Goal: Transaction & Acquisition: Purchase product/service

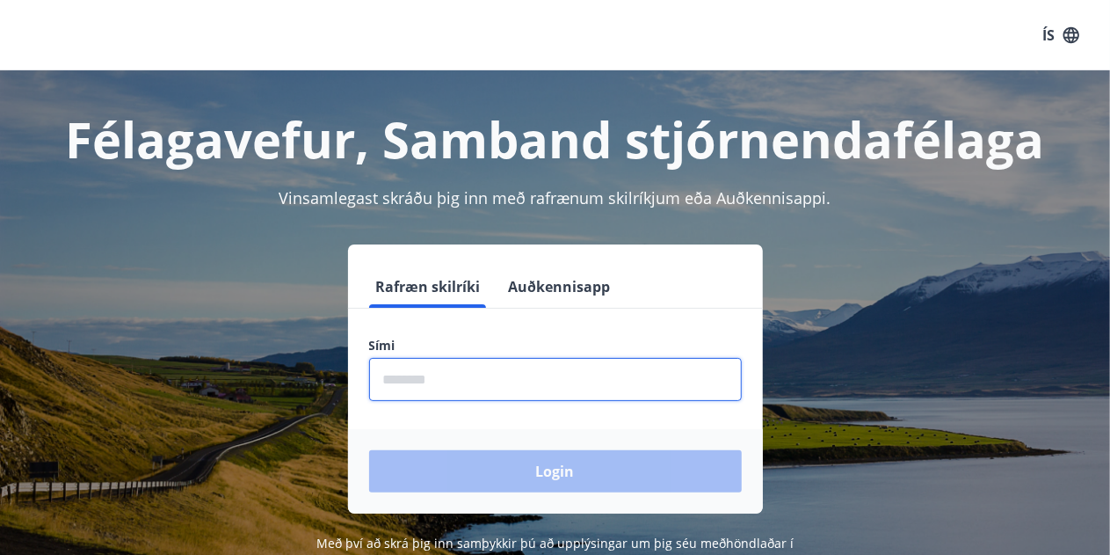
click at [459, 377] on input "phone" at bounding box center [555, 379] width 373 height 43
type input "********"
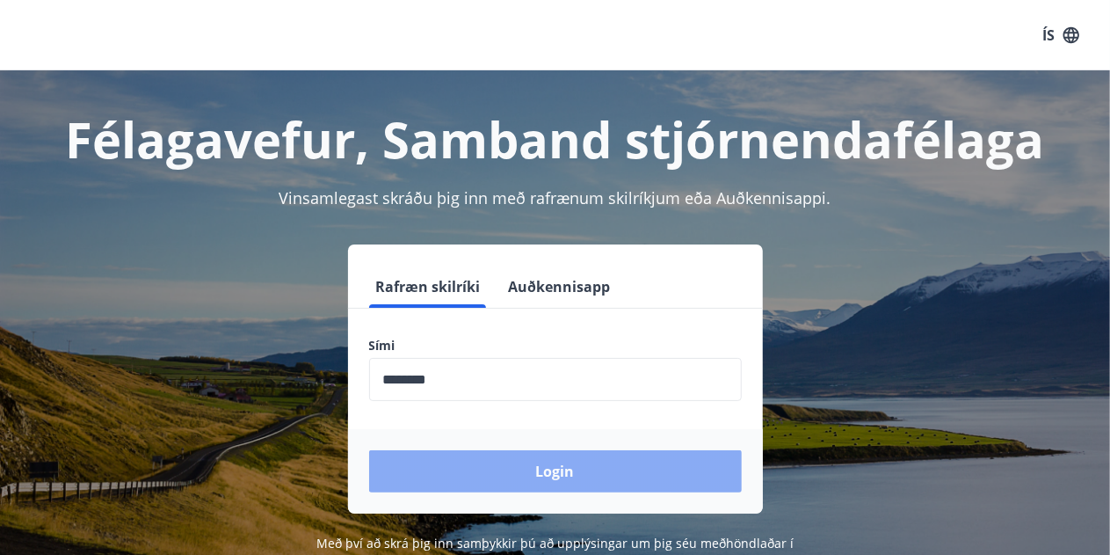
click at [535, 461] on button "Login" at bounding box center [555, 471] width 373 height 42
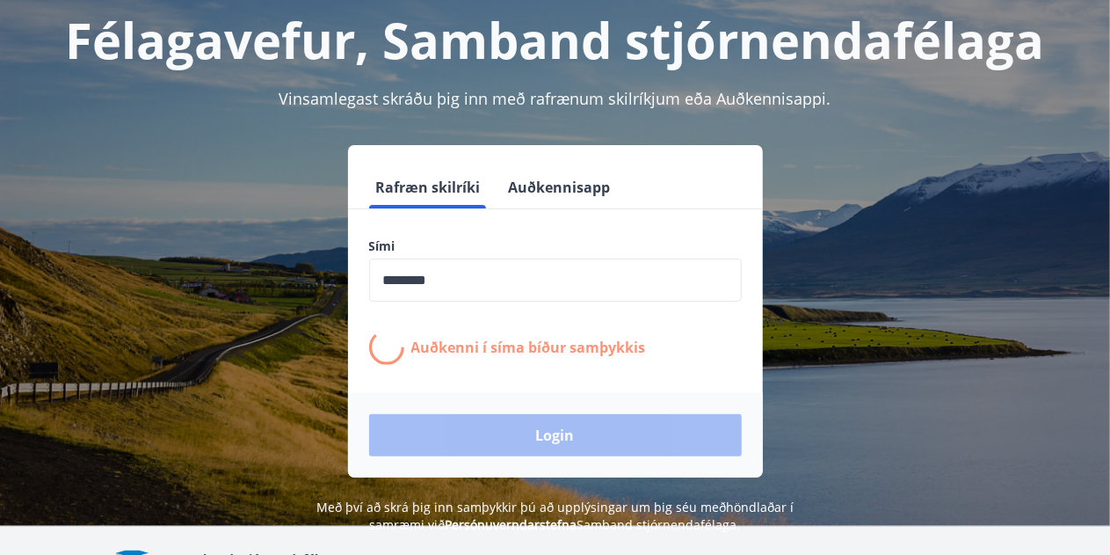
scroll to position [176, 0]
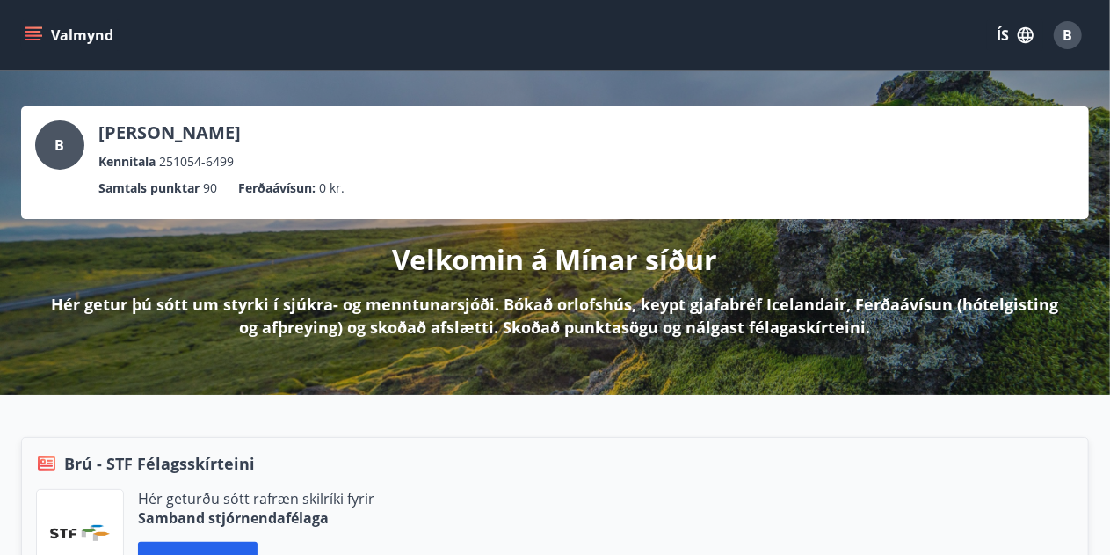
click at [29, 33] on icon "menu" at bounding box center [34, 35] width 18 height 18
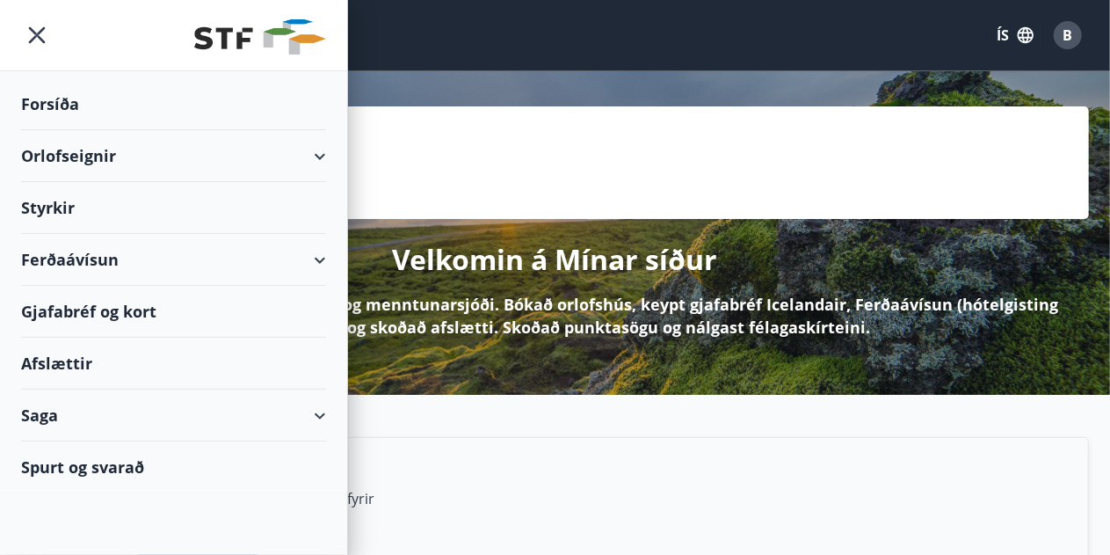
click at [324, 259] on div "Ferðaávísun" at bounding box center [173, 260] width 347 height 52
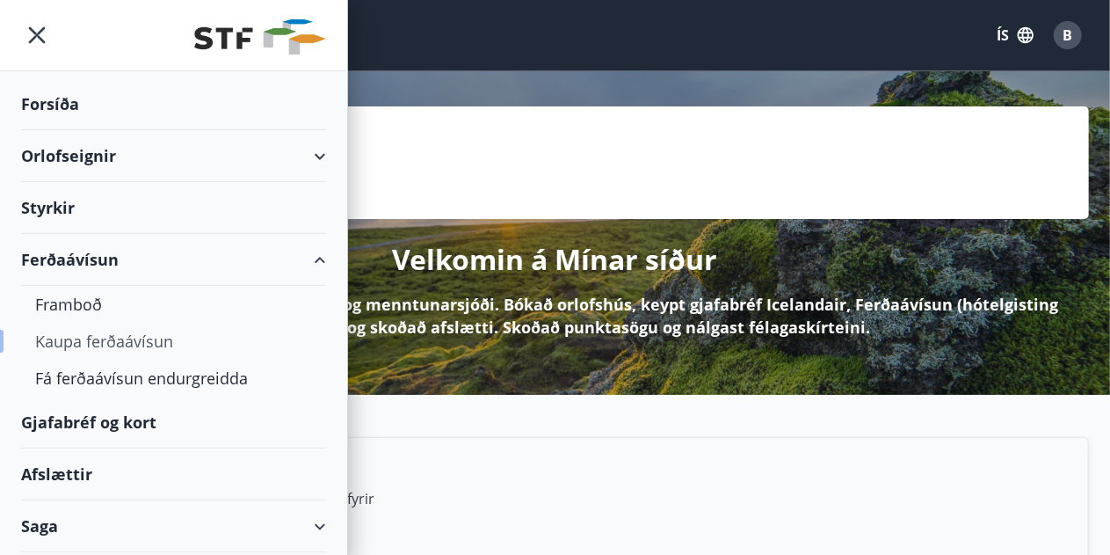
click at [123, 340] on div "Kaupa ferðaávísun" at bounding box center [173, 341] width 277 height 37
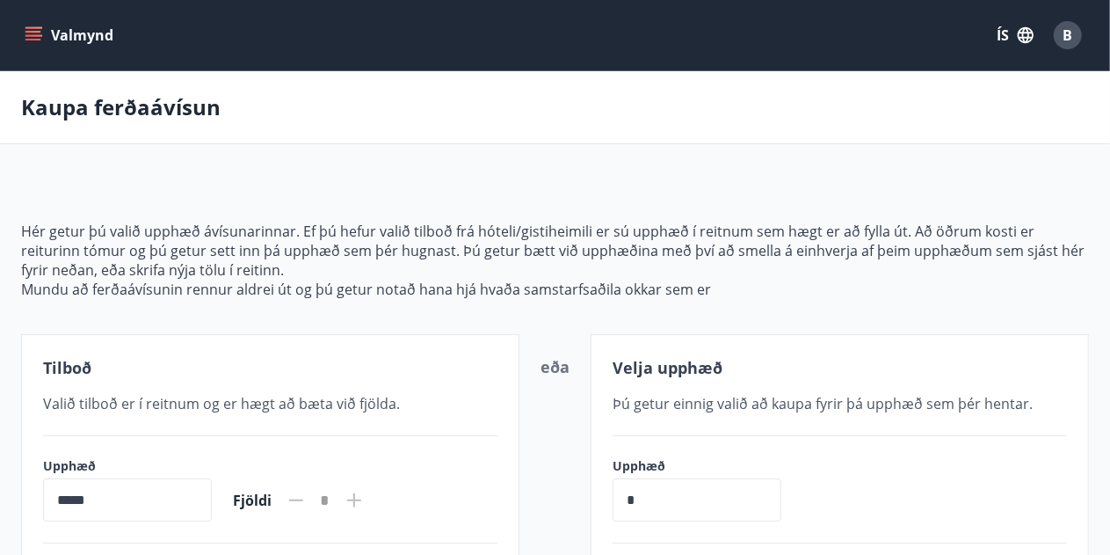
click at [40, 39] on icon "menu" at bounding box center [34, 35] width 18 height 18
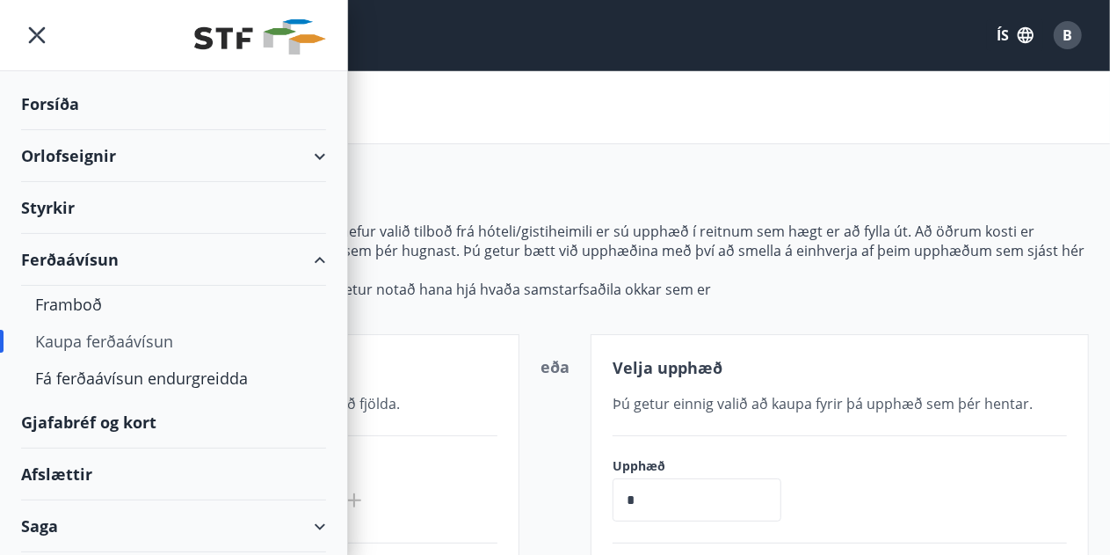
click at [107, 417] on div "Gjafabréf og kort" at bounding box center [173, 423] width 305 height 52
